Goal: Communication & Community: Answer question/provide support

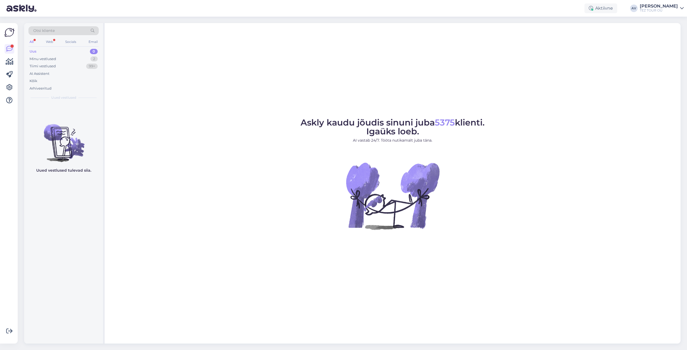
click at [46, 52] on div "Uus 0" at bounding box center [63, 52] width 70 height 8
click at [41, 82] on div "Kõik" at bounding box center [63, 81] width 70 height 8
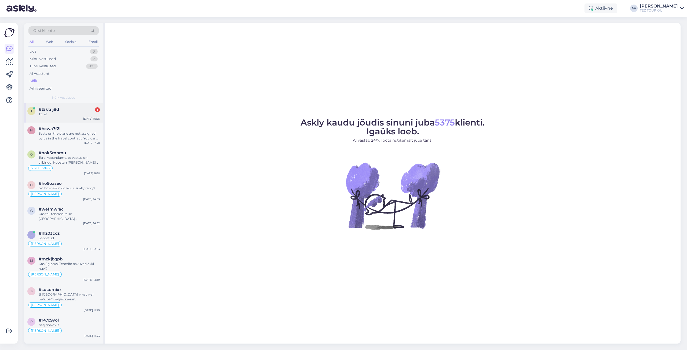
click at [55, 113] on div "TEre!" at bounding box center [69, 114] width 61 height 5
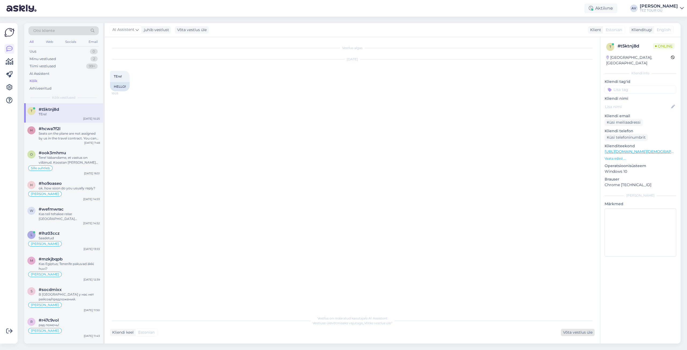
click at [588, 330] on div "Võta vestlus üle" at bounding box center [578, 332] width 34 height 7
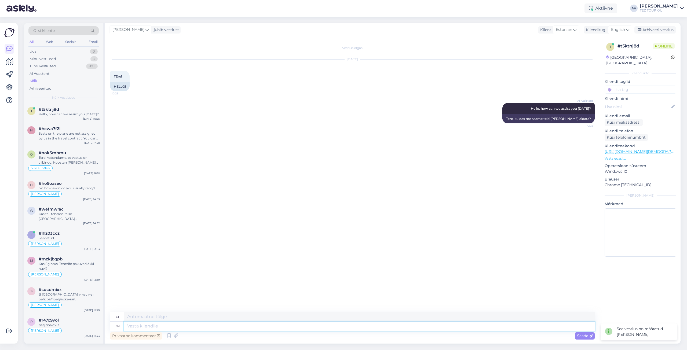
click at [503, 328] on textarea at bounding box center [359, 326] width 470 height 9
click at [628, 29] on icon at bounding box center [627, 30] width 3 height 6
click at [615, 65] on link "Estonian" at bounding box center [607, 62] width 59 height 9
click at [293, 325] on textarea at bounding box center [352, 324] width 484 height 11
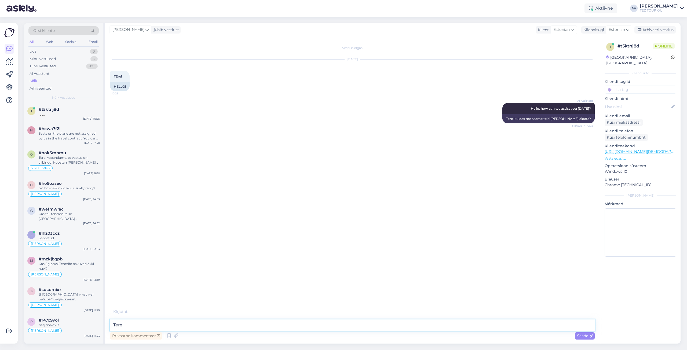
type textarea "Tere."
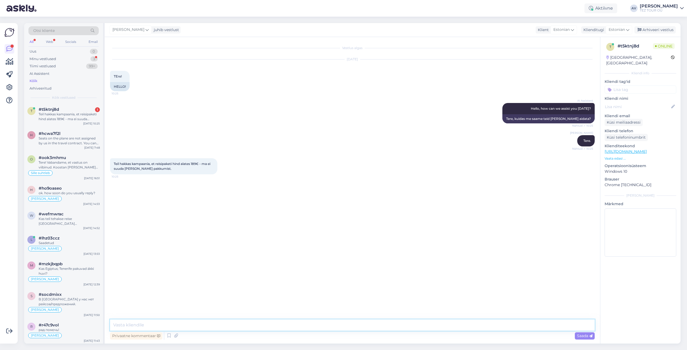
click at [246, 330] on textarea at bounding box center [352, 324] width 484 height 11
paste textarea "See sõltub kuupäevadest ja suunast."
type textarea "See sõltub kuupäevadest ja suunast."
click at [588, 337] on span "Saada" at bounding box center [585, 335] width 16 height 5
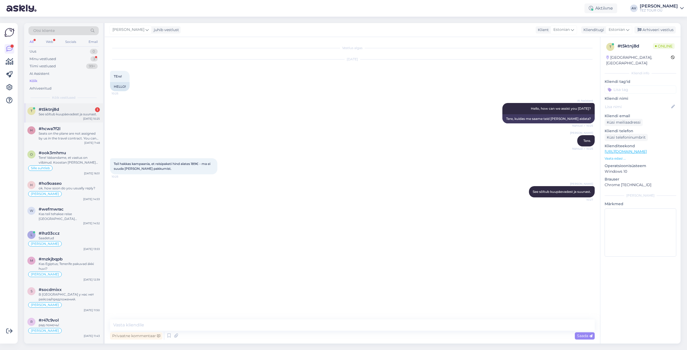
click at [61, 111] on div "#t5ktnj8d 1" at bounding box center [69, 109] width 61 height 5
click at [622, 86] on input at bounding box center [640, 90] width 72 height 8
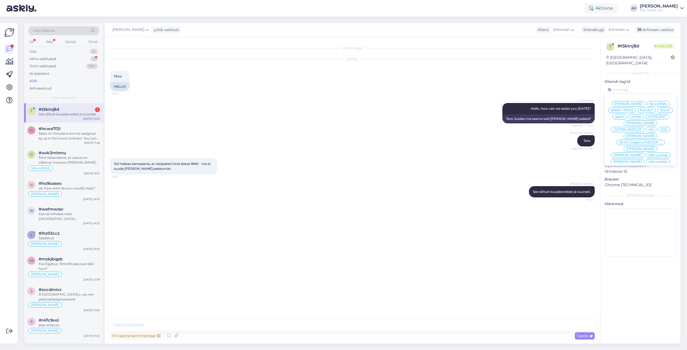
click at [648, 160] on span "Alla suhtleb" at bounding box center [657, 161] width 19 height 3
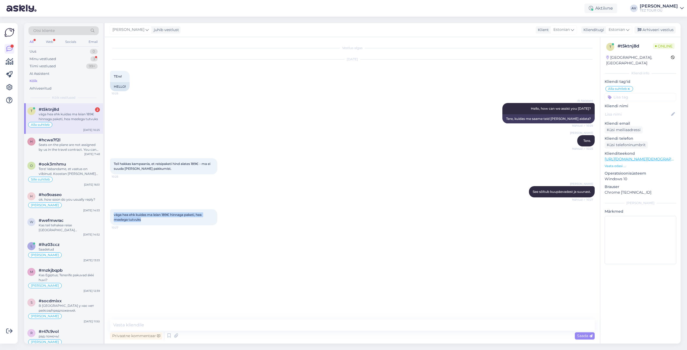
drag, startPoint x: 114, startPoint y: 215, endPoint x: 155, endPoint y: 219, distance: 41.0
click at [155, 219] on div "väga hea ehk kuidas ma leian 189€ hinnaga paketi, hea meelega tutvuks 10:27" at bounding box center [163, 217] width 107 height 16
copy span "väga hea ehk kuidas ma leian 189€ hinnaga paketi, hea meelega tutvuks"
click at [251, 322] on textarea at bounding box center [352, 324] width 484 height 11
paste textarea "Millal te reisi planeerite, mitu inimest on ja millisele e-posti aadressile pak…"
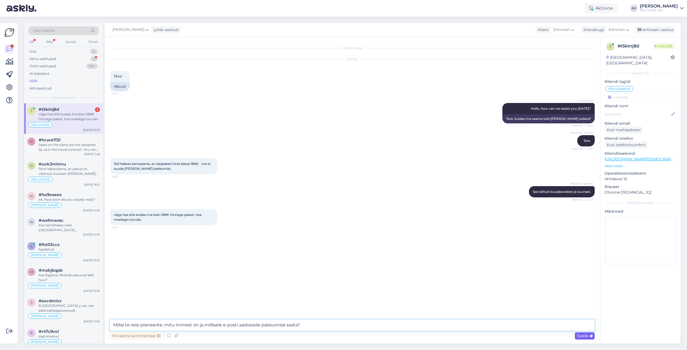
type textarea "Millal te reisi planeerite, mitu inimest on ja millisele e-posti aadressile pak…"
click at [590, 337] on icon at bounding box center [590, 335] width 3 height 3
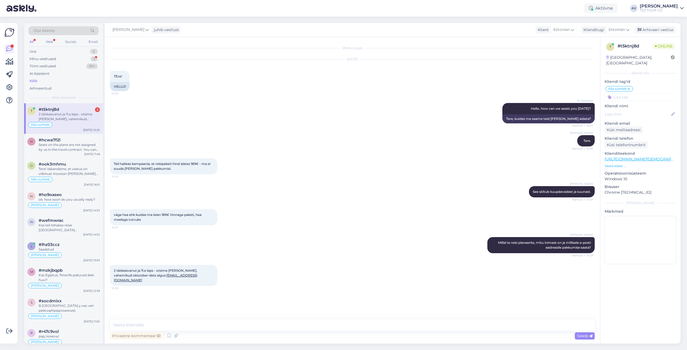
click at [513, 300] on div "Vestlus algas [DATE] TEre! 10:25 HELLO! AI Assistent Hello, how can we assist y…" at bounding box center [354, 178] width 489 height 272
click at [271, 320] on textarea at bounding box center [352, 324] width 484 height 11
paste textarea "Kui soovite valida määratud hinnaga valikud, palun klõpsake meie lehel vastaval…"
click at [113, 325] on textarea "Kui soovite valida määratud hinnaga valikud, palun klõpsake meie lehel vastaval…" at bounding box center [352, 318] width 484 height 24
type textarea "Kui soovite valida määratud hinnaga valikud, palun klõpsake meie lehel vastaval…"
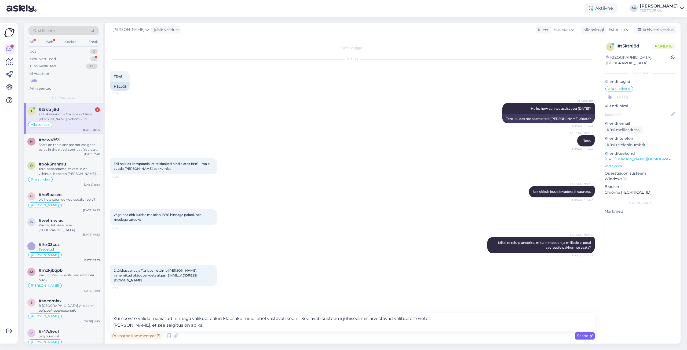
click at [580, 335] on span "Saada" at bounding box center [585, 335] width 16 height 5
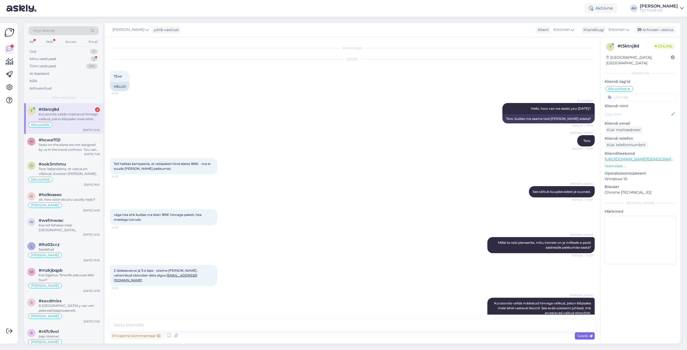
scroll to position [10, 0]
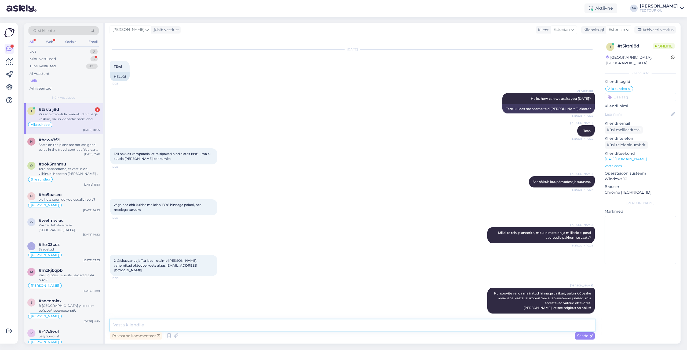
click at [239, 325] on textarea at bounding box center [352, 324] width 484 height 11
paste textarea "Saadan teile hea meelega oktoobrikuu pakkumise. Samuti kavatsen sel juhul kasut…"
click at [329, 325] on textarea "Saadan teile hea meelega oktoobrikuu pakkumise. Samuti kavatsen sel juhul kasut…" at bounding box center [352, 324] width 484 height 11
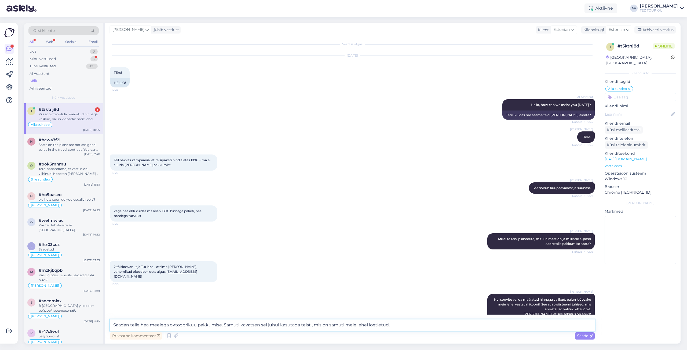
scroll to position [0, 0]
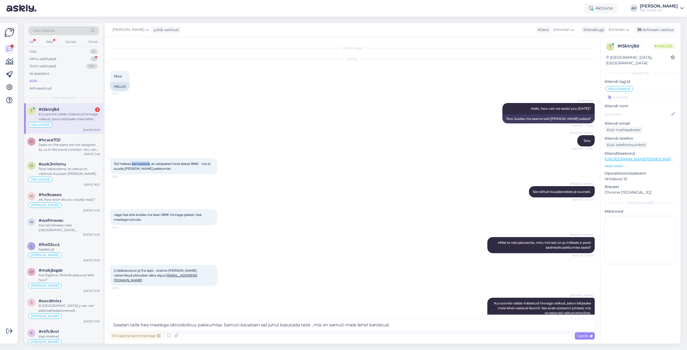
drag, startPoint x: 150, startPoint y: 164, endPoint x: 133, endPoint y: 163, distance: 17.4
click at [133, 163] on span "Teil hakkas kampaania, et reisipaketi hind alates 189€ - ma ei suuda [PERSON_NA…" at bounding box center [162, 166] width 97 height 9
copy span "kampaania"
click at [309, 325] on textarea "Saadan teile hea meelega oktoobrikuu pakkumise. Samuti kavatsen sel juhul kasut…" at bounding box center [352, 324] width 484 height 11
paste textarea "kampaania"
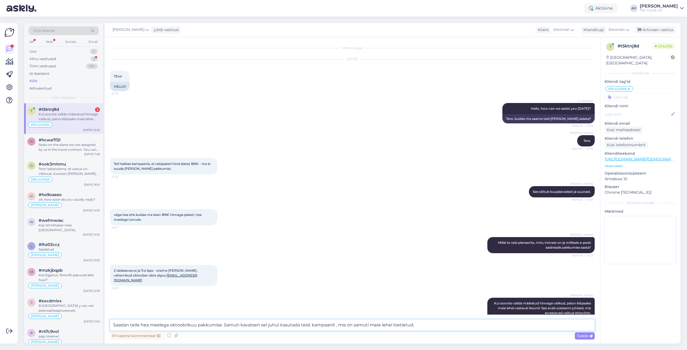
click at [332, 323] on textarea "Saadan teile hea meelega oktoobrikuu pakkumise. Samuti kavatsen sel juhul kasut…" at bounding box center [352, 324] width 484 height 11
type textarea "Saadan teile hea meelega oktoobrikuu pakkumise. Samuti kavatsen sel juhul kasut…"
click at [586, 336] on span "Saada" at bounding box center [585, 335] width 16 height 5
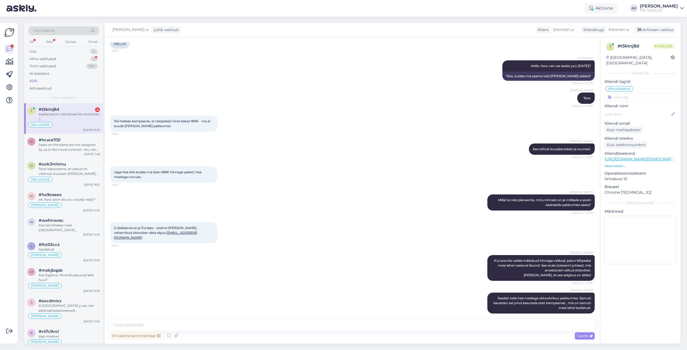
scroll to position [66, 0]
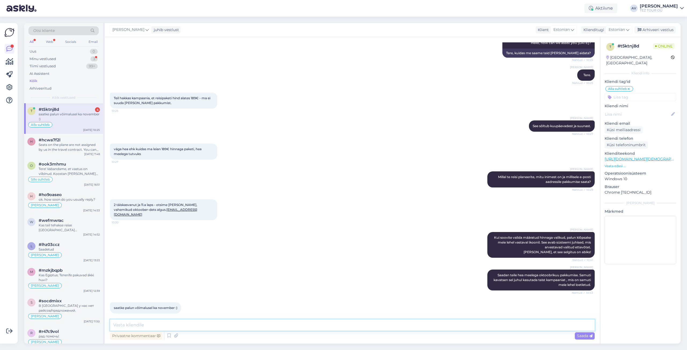
click at [263, 326] on textarea at bounding box center [352, 324] width 484 height 11
type textarea "edastame pakkumised e-meilile"
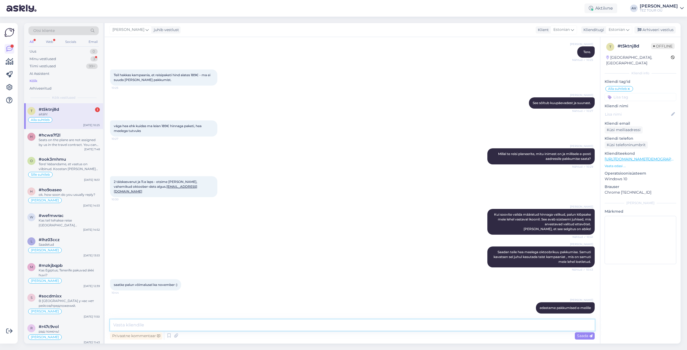
scroll to position [112, 0]
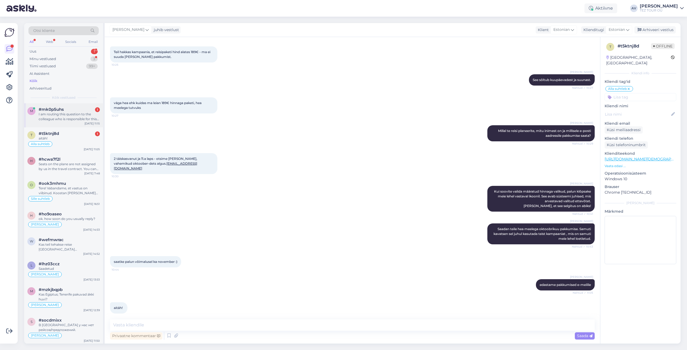
click at [56, 116] on div "I am routing this question to the colleague who is responsible for this topic. …" at bounding box center [69, 117] width 61 height 10
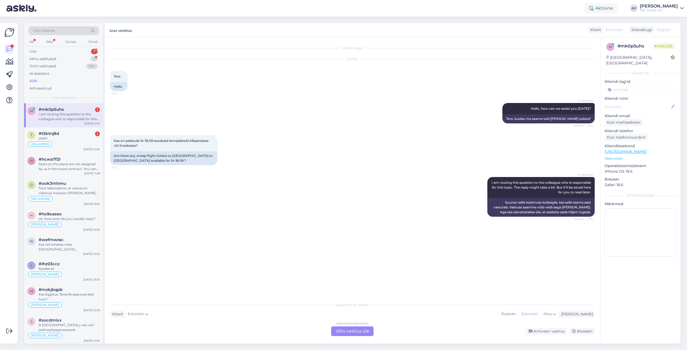
click at [350, 332] on div "Estonian to Estonian Võta vestlus üle" at bounding box center [352, 331] width 42 height 10
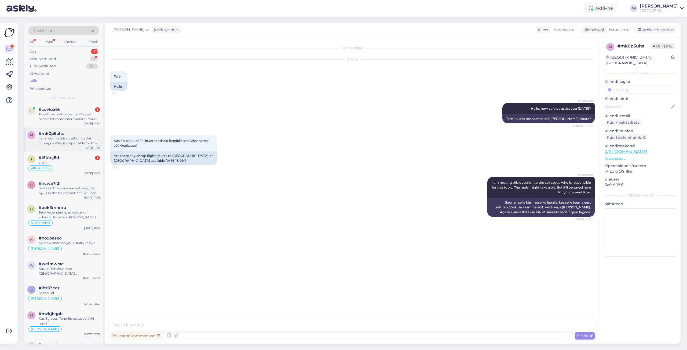
click at [58, 138] on div "I am routing this question to the colleague who is responsible for this topic. …" at bounding box center [69, 141] width 61 height 10
click at [578, 336] on span "Saada" at bounding box center [585, 335] width 16 height 5
click at [619, 86] on input at bounding box center [640, 90] width 72 height 8
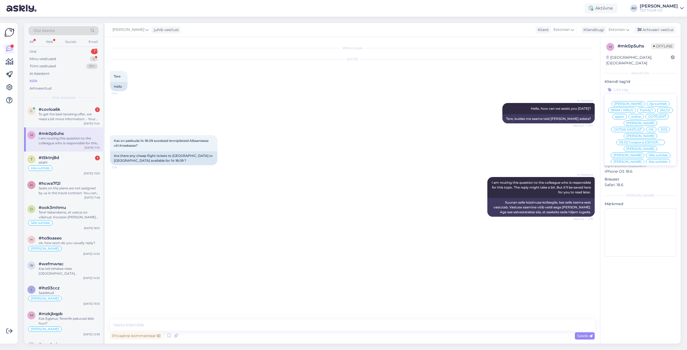
click at [648, 160] on span "Alla suhtleb" at bounding box center [657, 161] width 19 height 3
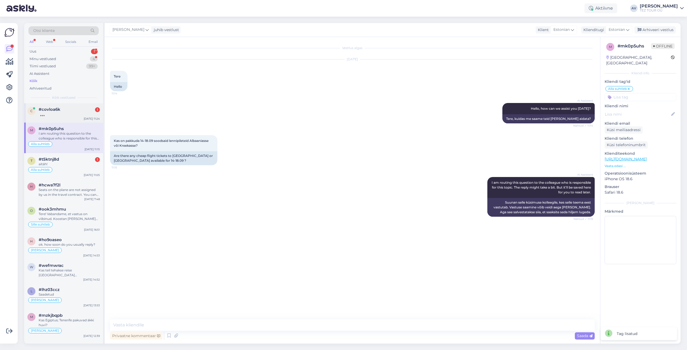
click at [60, 111] on div "#covloa6k 1" at bounding box center [69, 109] width 61 height 5
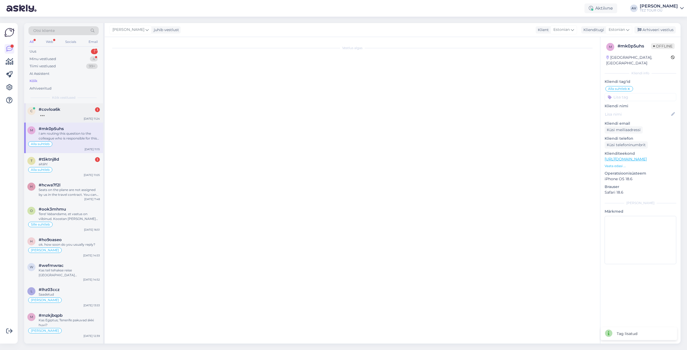
scroll to position [5, 0]
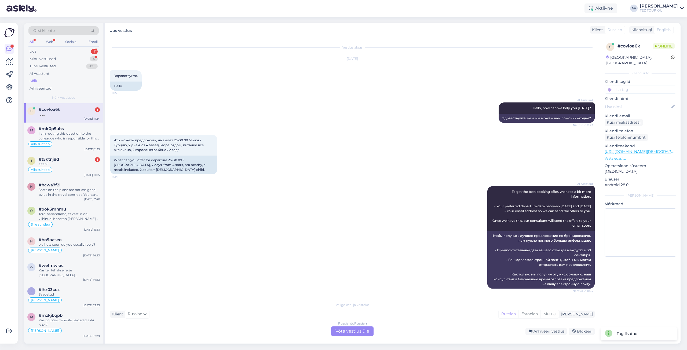
click at [346, 332] on div "Russian to Russian Võta vestlus üle" at bounding box center [352, 331] width 42 height 10
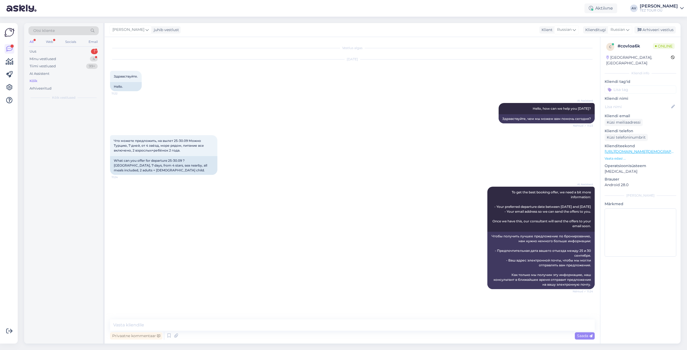
scroll to position [0, 0]
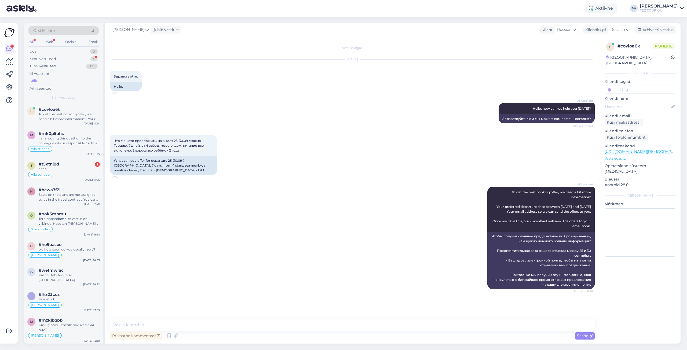
click at [618, 86] on input at bounding box center [640, 90] width 72 height 8
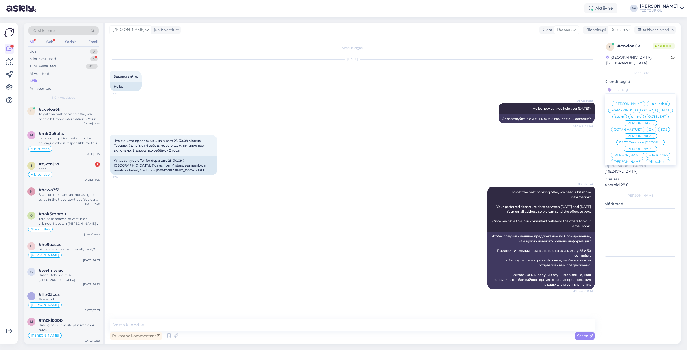
click at [648, 160] on span "Alla suhtleb" at bounding box center [657, 161] width 19 height 3
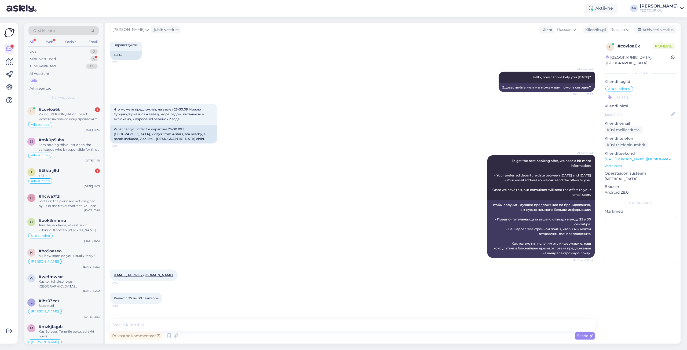
scroll to position [54, 0]
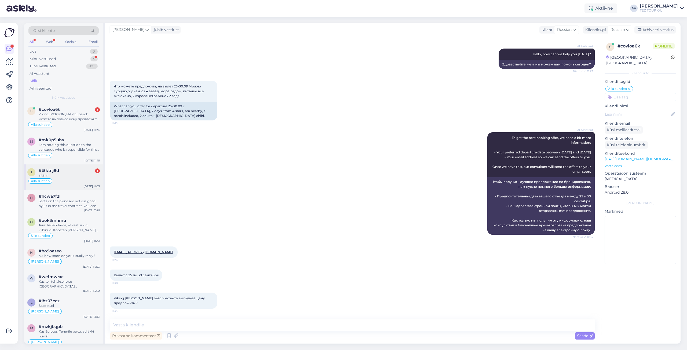
click at [63, 177] on div "aitäh!" at bounding box center [69, 175] width 61 height 5
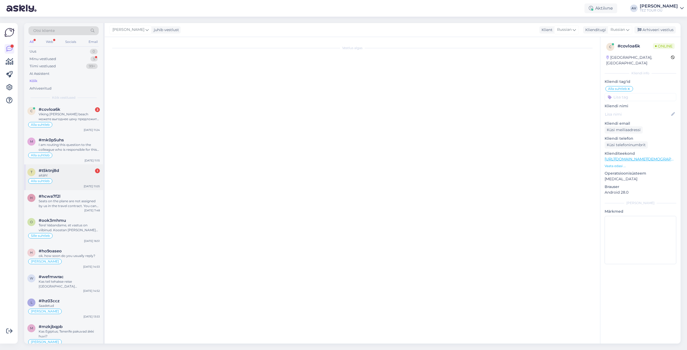
scroll to position [112, 0]
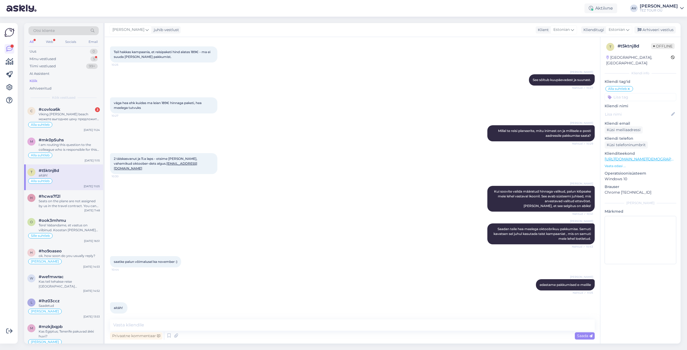
click at [358, 316] on div "Vestlus algas [DATE] TEre! 10:25 HELLO! AI Assistent Hello, how can we assist y…" at bounding box center [352, 190] width 495 height 307
click at [71, 114] on div "Viking [PERSON_NAME] beach можете выгоднее цену предложить ?" at bounding box center [69, 117] width 61 height 10
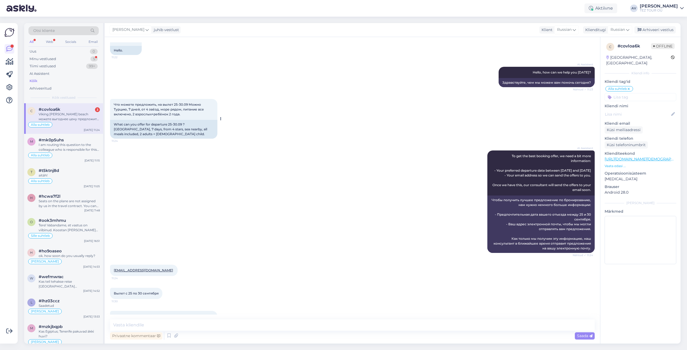
scroll to position [0, 0]
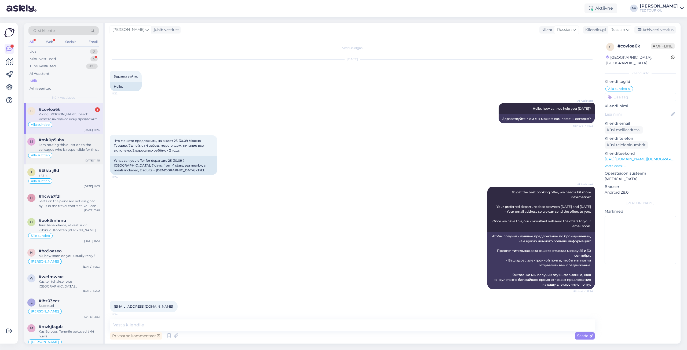
click at [62, 150] on div "I am routing this question to the colleague who is responsible for this topic. …" at bounding box center [69, 147] width 61 height 10
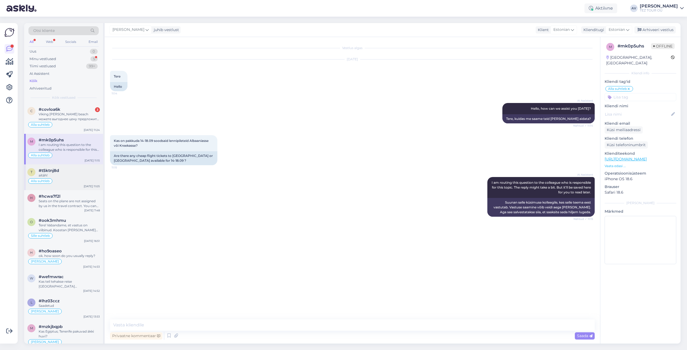
click at [68, 174] on div "aitäh!" at bounding box center [69, 175] width 61 height 5
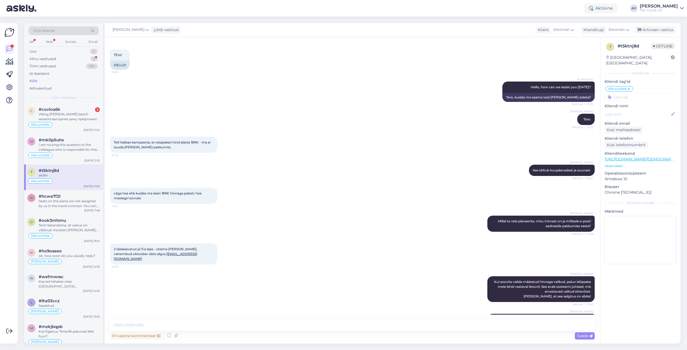
scroll to position [31, 0]
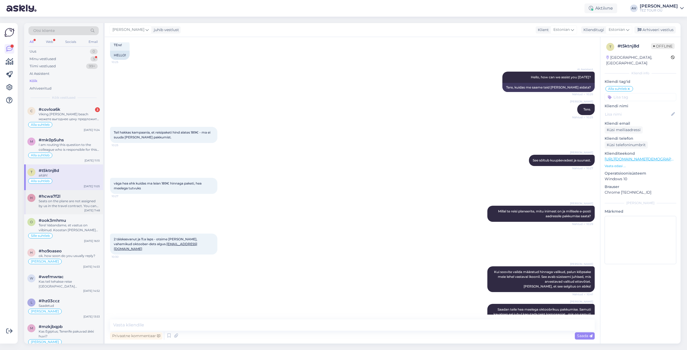
click at [73, 204] on div "Seats on the plane are not assigned by us in the travel contract. You can buy s…" at bounding box center [69, 204] width 61 height 10
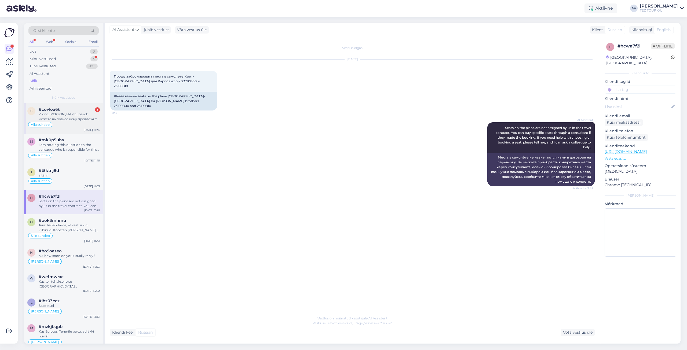
click at [62, 120] on div "Viking [PERSON_NAME] beach можете выгоднее цену предложить ?" at bounding box center [69, 117] width 61 height 10
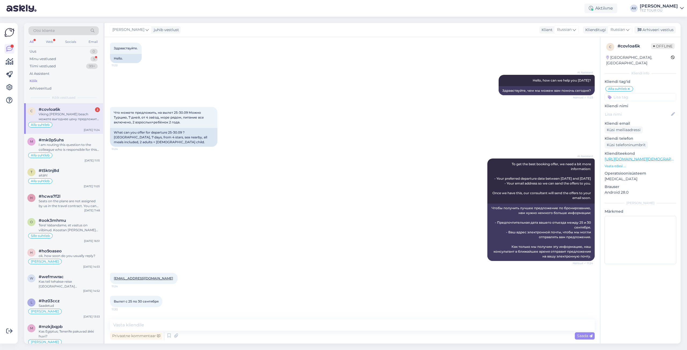
scroll to position [54, 0]
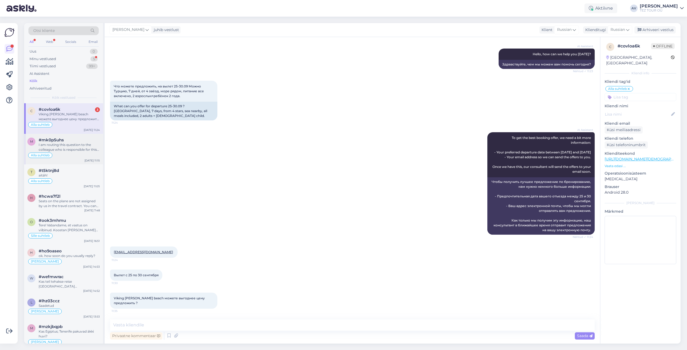
click at [69, 150] on div "I am routing this question to the colleague who is responsible for this topic. …" at bounding box center [69, 147] width 61 height 10
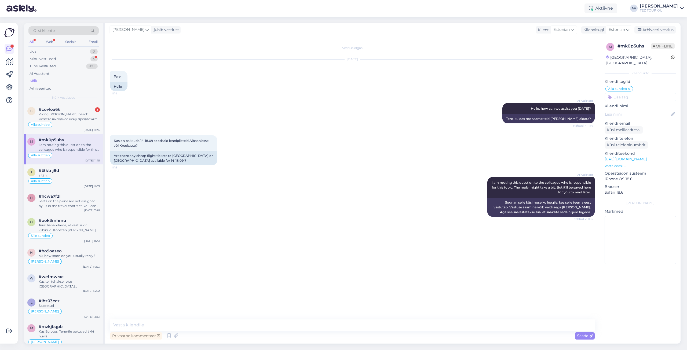
click at [635, 93] on input at bounding box center [640, 97] width 72 height 8
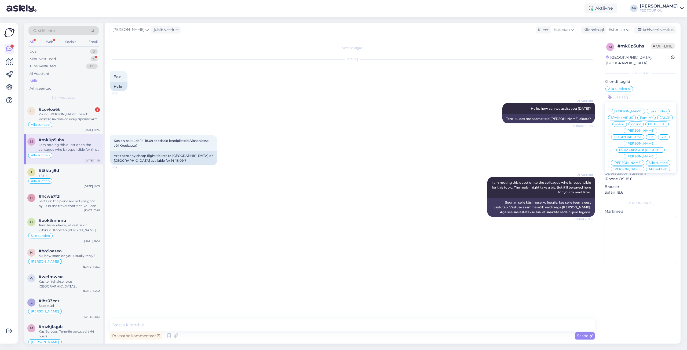
click at [641, 142] on span "[PERSON_NAME]" at bounding box center [640, 143] width 28 height 3
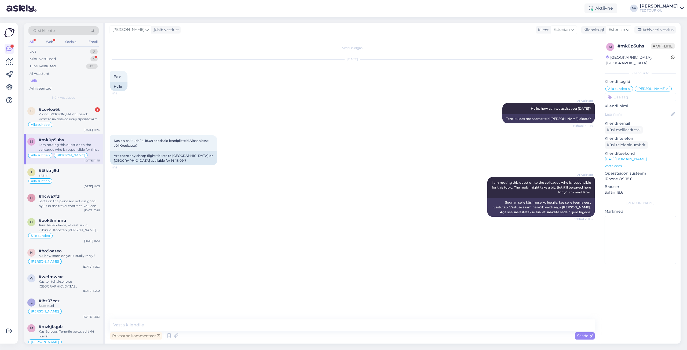
click at [629, 87] on icon at bounding box center [628, 89] width 3 height 4
click at [145, 29] on icon at bounding box center [146, 30] width 3 height 6
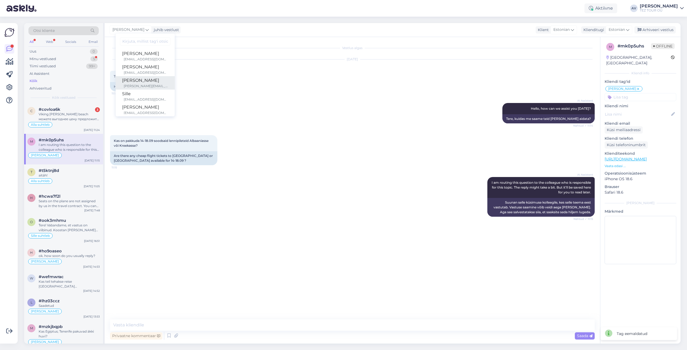
click at [146, 82] on div "[PERSON_NAME]" at bounding box center [145, 80] width 46 height 6
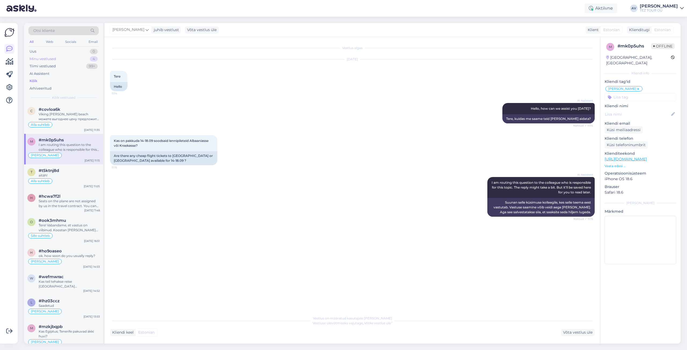
click at [43, 58] on div "Minu vestlused" at bounding box center [43, 58] width 27 height 5
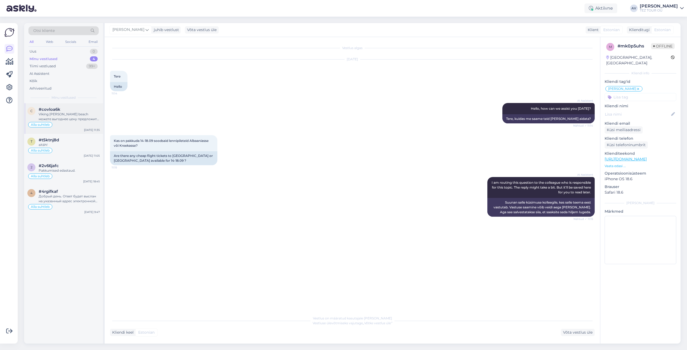
click at [78, 117] on div "Viking [PERSON_NAME] beach можете выгоднее цену предложить ?" at bounding box center [69, 117] width 61 height 10
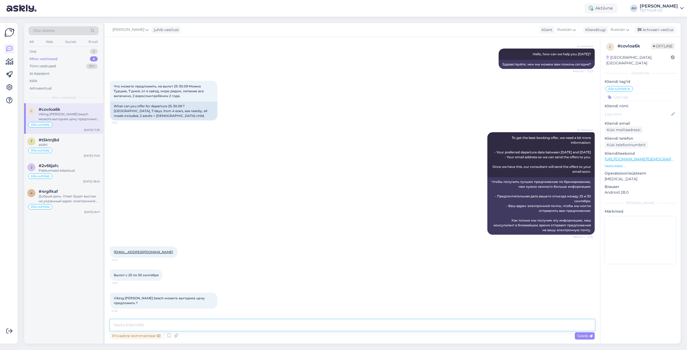
click at [206, 326] on textarea at bounding box center [352, 324] width 484 height 11
type textarea "Добрый день. Благоларим Вас за обращение. Предложение будет выслано на почту."
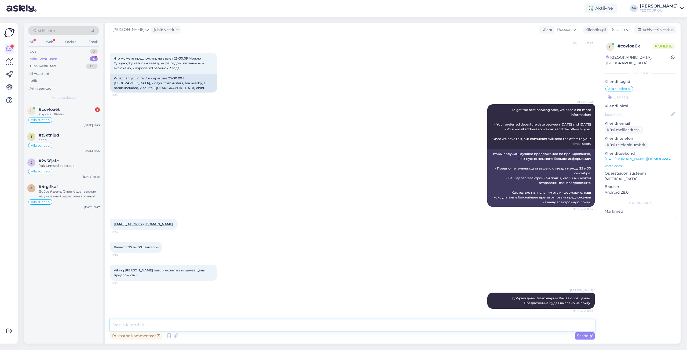
scroll to position [105, 0]
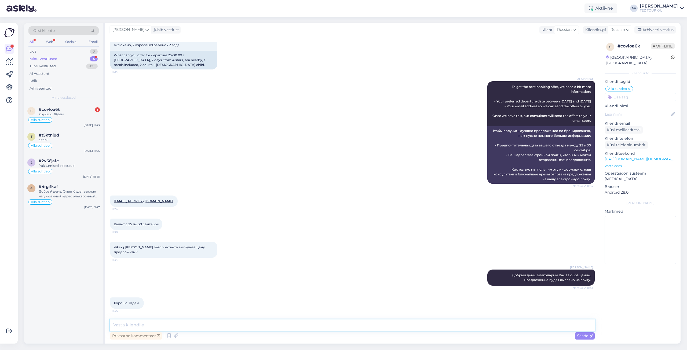
click at [291, 322] on textarea at bounding box center [352, 324] width 484 height 11
type textarea "предложение выслано."
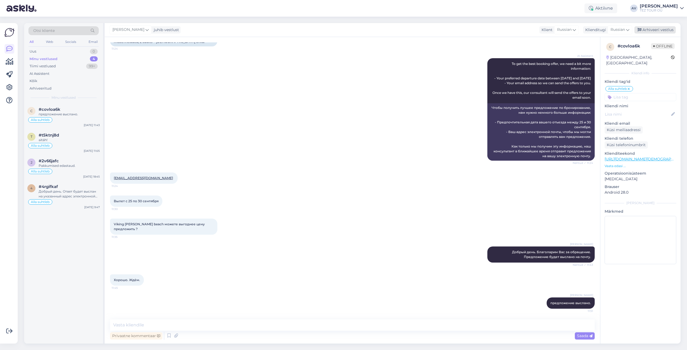
click at [661, 28] on div "Arhiveeri vestlus" at bounding box center [654, 29] width 41 height 7
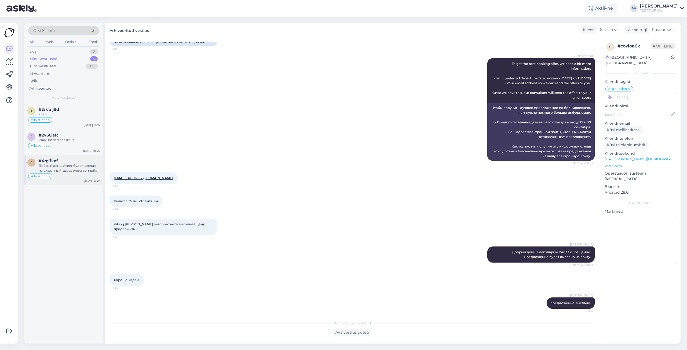
click at [63, 166] on div "Добрый день. Ответ будет выслан на указанный адрес электронной почты." at bounding box center [69, 168] width 61 height 10
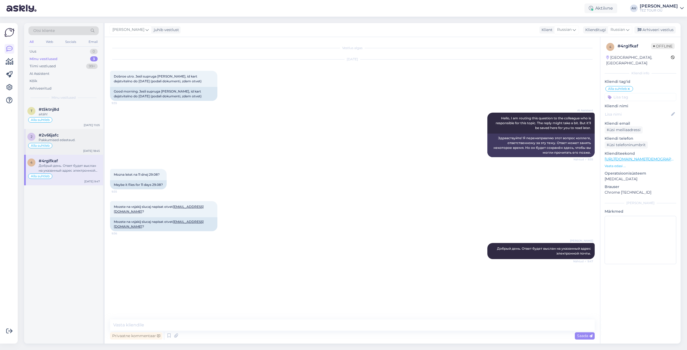
click at [58, 139] on div "Pakkumised edastaud." at bounding box center [69, 140] width 61 height 5
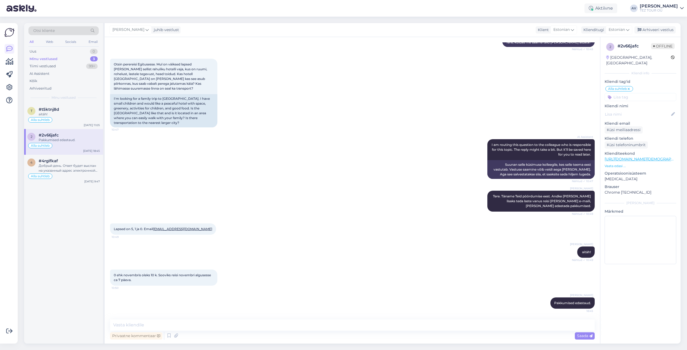
click at [520, 303] on div "Alla Viitmann Pakkumised edastaud. 18:45" at bounding box center [352, 303] width 484 height 23
drag, startPoint x: 168, startPoint y: 73, endPoint x: 204, endPoint y: 72, distance: 36.0
click at [204, 72] on span "Otsin perereisi Egitusesse. Mul on väiksed lapsed [PERSON_NAME] sellist rahulik…" at bounding box center [161, 76] width 94 height 28
copy span "Jaz Neo Saraya Palms"
drag, startPoint x: 126, startPoint y: 80, endPoint x: 138, endPoint y: 84, distance: 13.0
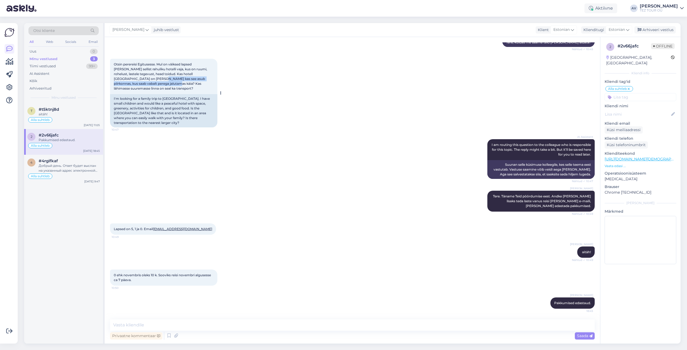
click at [138, 84] on span "Otsin perereisi Egitusesse. Mul on väiksed lapsed [PERSON_NAME] sellist rahulik…" at bounding box center [161, 76] width 94 height 28
copy span "kas see asub piirkonnas, kus saab vabalt perega jalutamas käia?"
